Goal: Check status: Check status

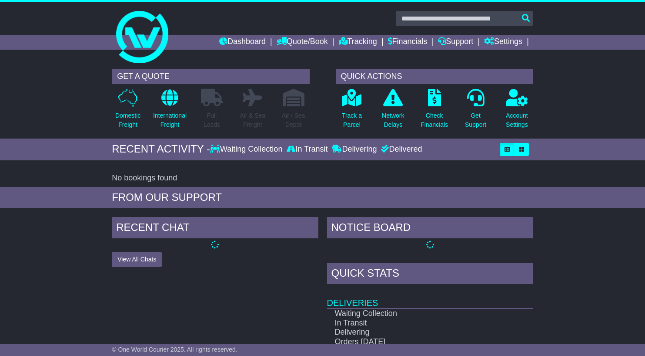
click at [567, 195] on div "FROM OUR SUPPORT" at bounding box center [322, 197] width 645 height 21
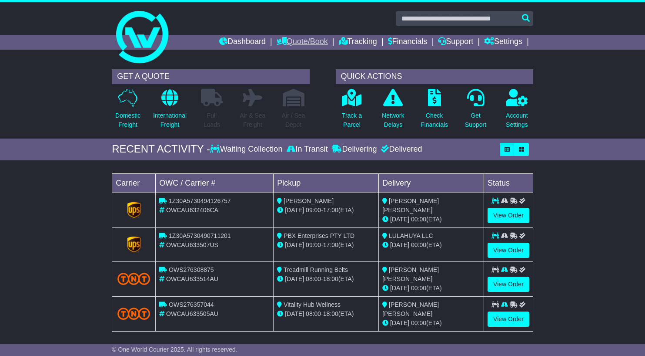
click at [302, 41] on link "Quote/Book" at bounding box center [302, 42] width 51 height 15
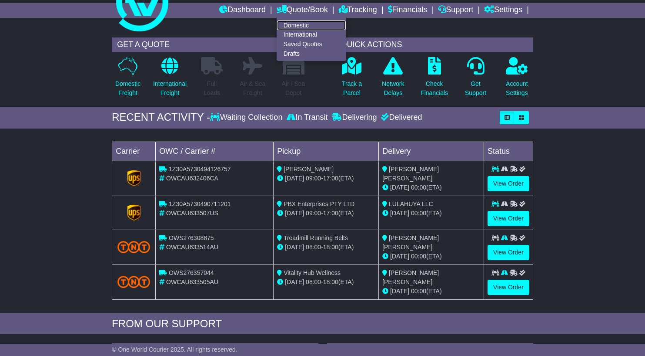
scroll to position [10, 0]
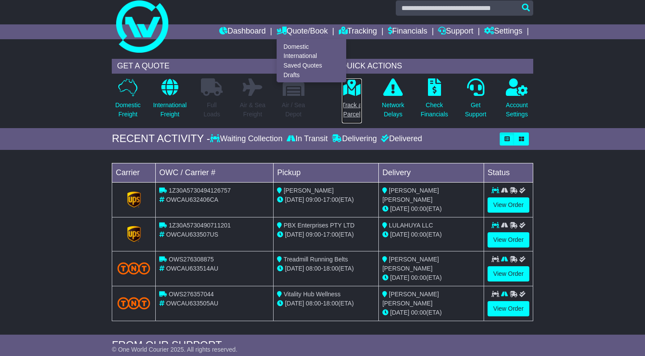
click at [356, 107] on p "Track a Parcel" at bounding box center [352, 110] width 20 height 18
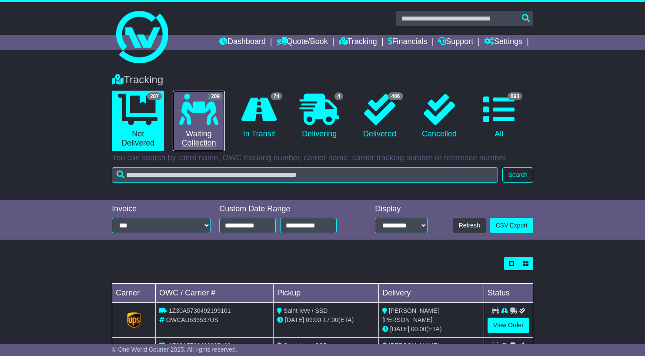
click at [224, 125] on link "209 Waiting Collection" at bounding box center [199, 121] width 52 height 60
